Goal: Information Seeking & Learning: Learn about a topic

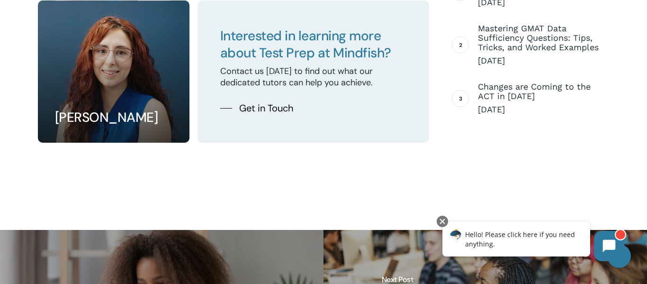
scroll to position [1584, 0]
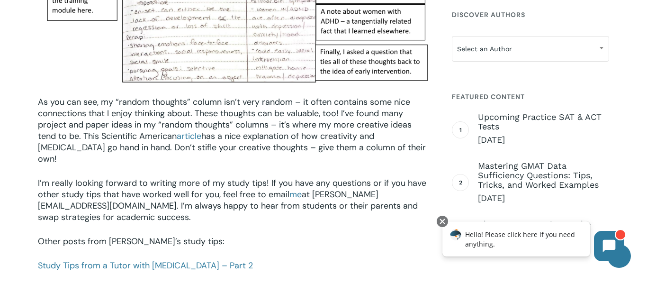
scroll to position [1258, 0]
click at [69, 260] on link "Study Tips from a Tutor with [MEDICAL_DATA] – Part 2" at bounding box center [145, 265] width 215 height 11
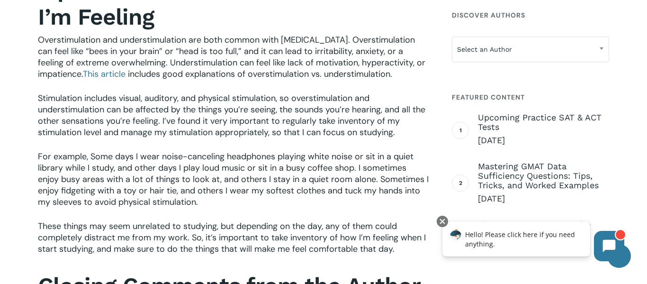
scroll to position [828, 0]
